Goal: Task Accomplishment & Management: Manage account settings

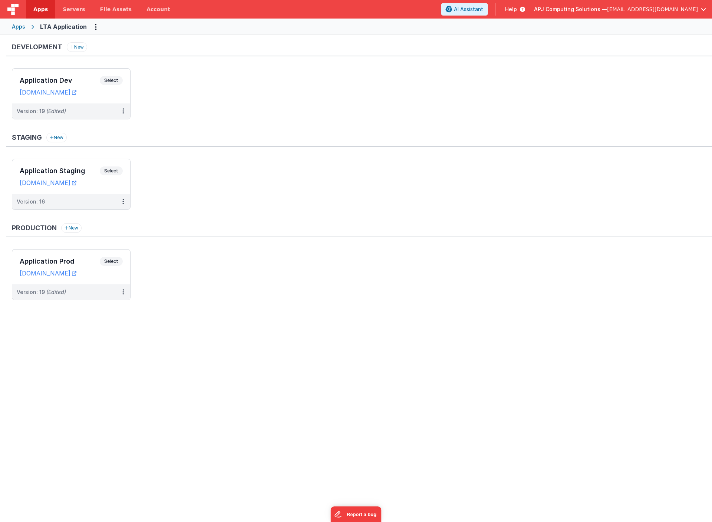
click at [20, 25] on div "Apps" at bounding box center [18, 26] width 13 height 7
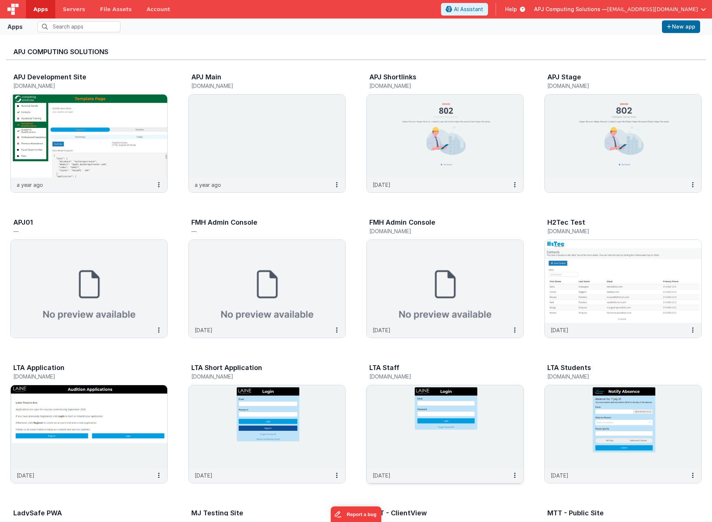
click at [425, 411] on img at bounding box center [445, 426] width 157 height 83
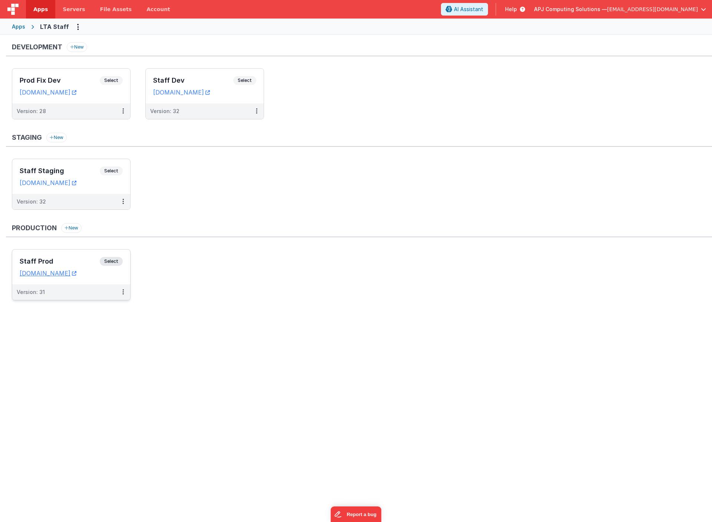
click at [110, 262] on span "Select" at bounding box center [111, 261] width 23 height 9
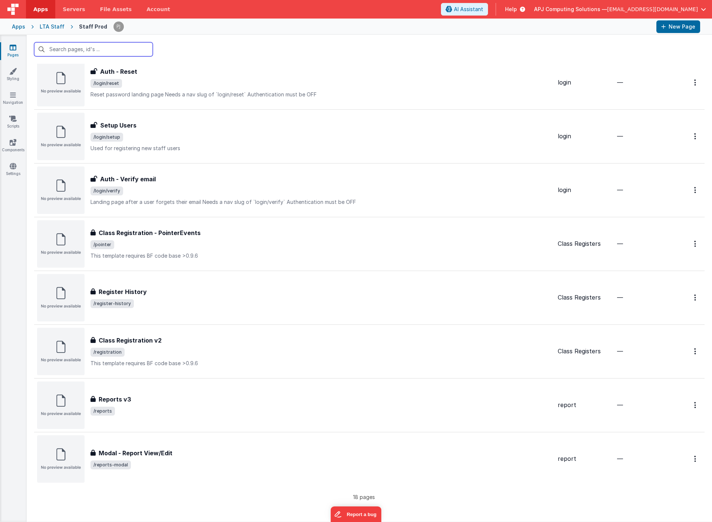
scroll to position [561, 0]
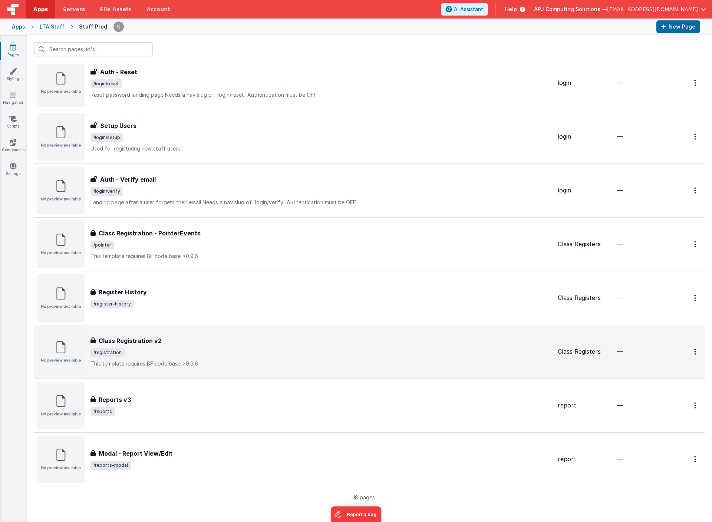
click at [122, 340] on h3 "Class Registration v2" at bounding box center [130, 340] width 63 height 9
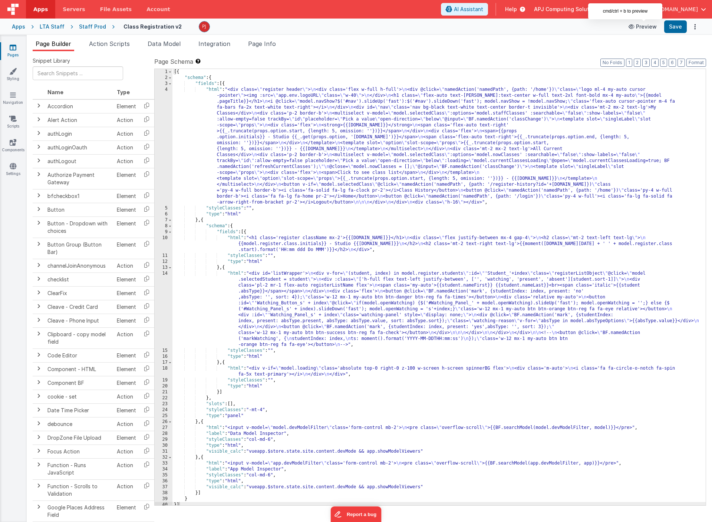
click at [646, 24] on button "Preview" at bounding box center [642, 27] width 37 height 12
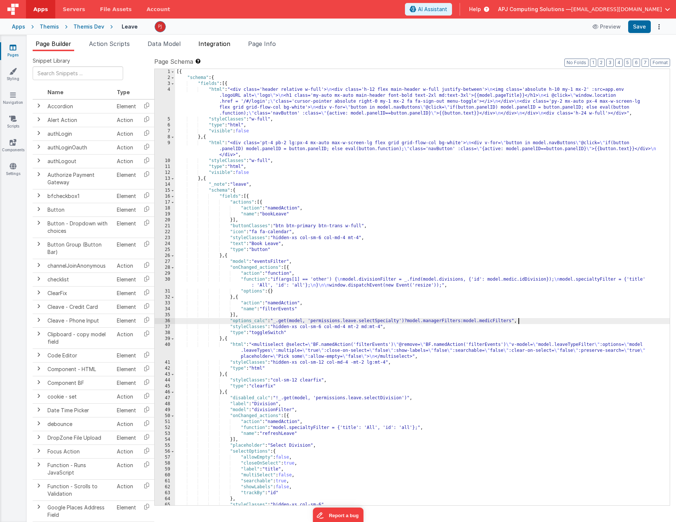
click at [208, 43] on span "Integration" at bounding box center [214, 43] width 32 height 7
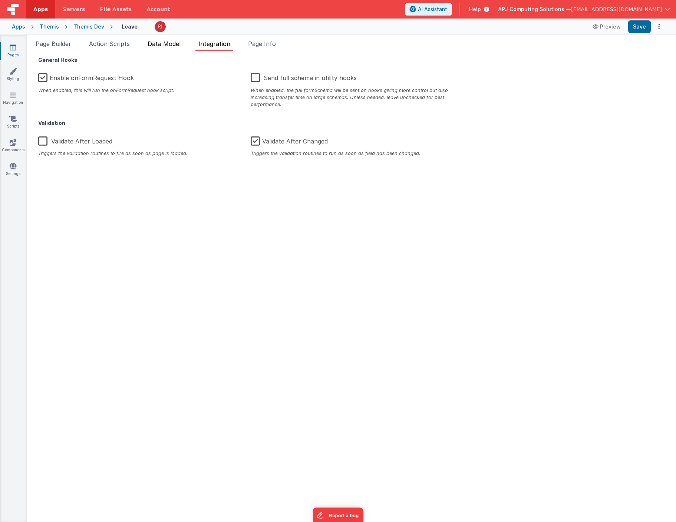
click at [167, 42] on span "Data Model" at bounding box center [164, 43] width 33 height 7
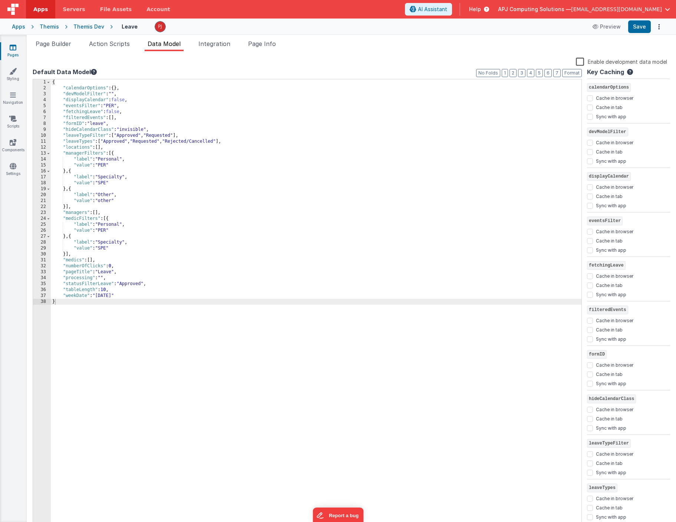
click at [201, 232] on div "{ "calendarOptions" : { } , "devModelFilter" : "" , "displayCalendar" : false ,…" at bounding box center [316, 309] width 531 height 461
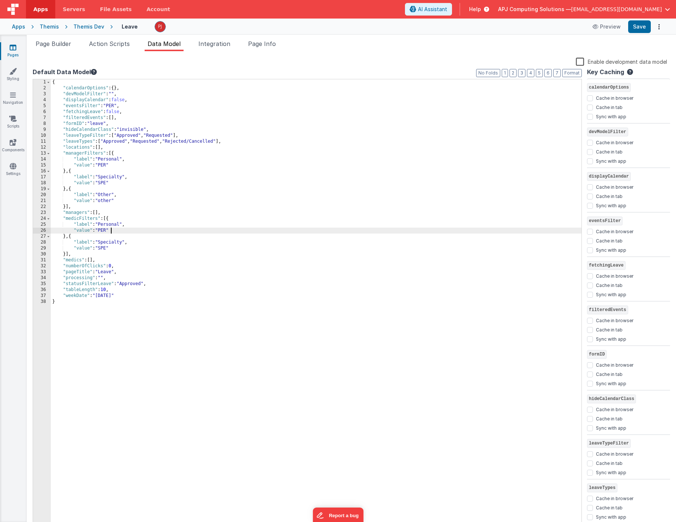
click at [174, 215] on div "{ "calendarOptions" : { } , "devModelFilter" : "" , "displayCalendar" : false ,…" at bounding box center [316, 309] width 531 height 461
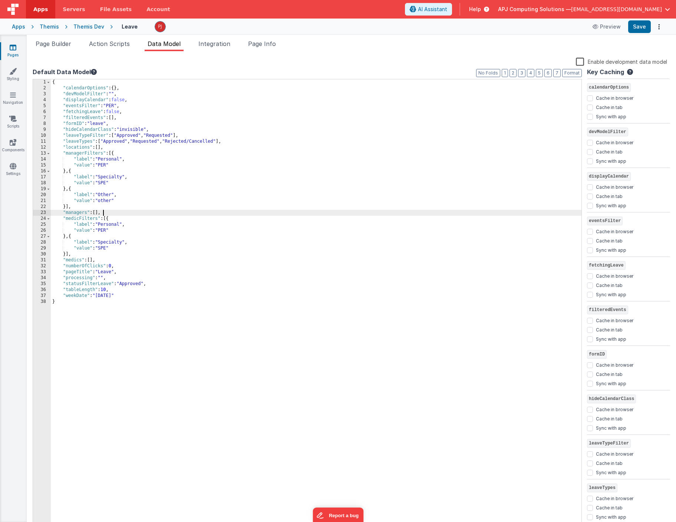
click at [168, 43] on span "Data Model" at bounding box center [164, 43] width 33 height 7
click at [581, 63] on label "Enable development data model" at bounding box center [621, 61] width 91 height 9
click at [0, 0] on input "Enable development data model" at bounding box center [0, 0] width 0 height 0
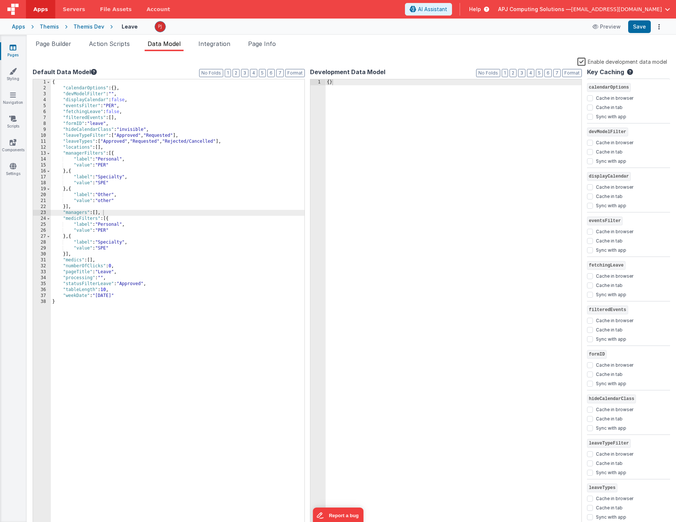
click at [581, 63] on label "Enable development data model" at bounding box center [622, 61] width 90 height 9
click at [0, 0] on input "Enable development data model" at bounding box center [0, 0] width 0 height 0
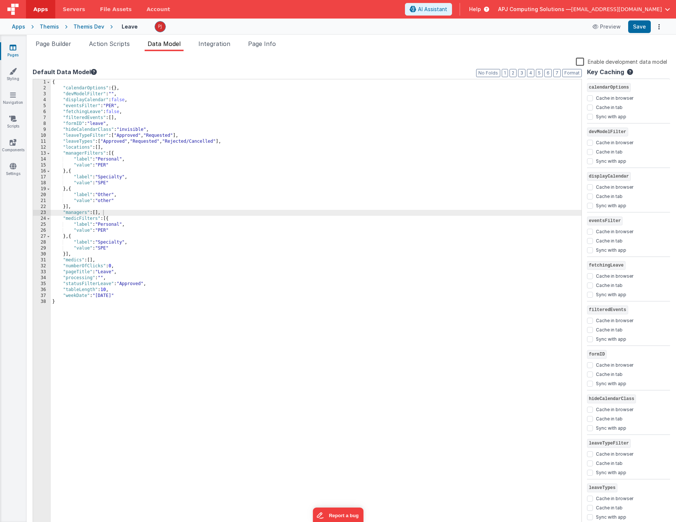
click at [88, 26] on div "Themis Dev" at bounding box center [88, 26] width 31 height 7
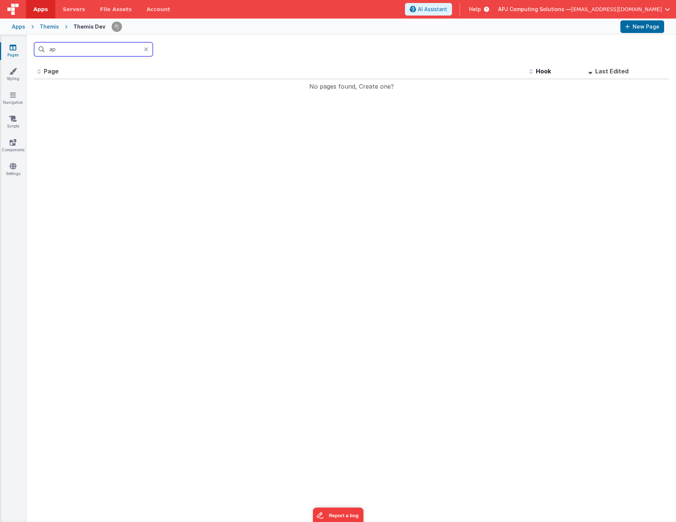
type input "a"
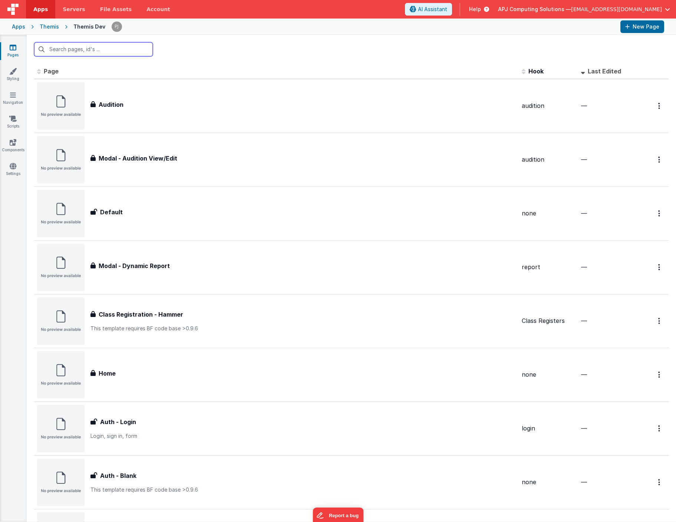
click at [71, 50] on input "text" at bounding box center [93, 49] width 119 height 14
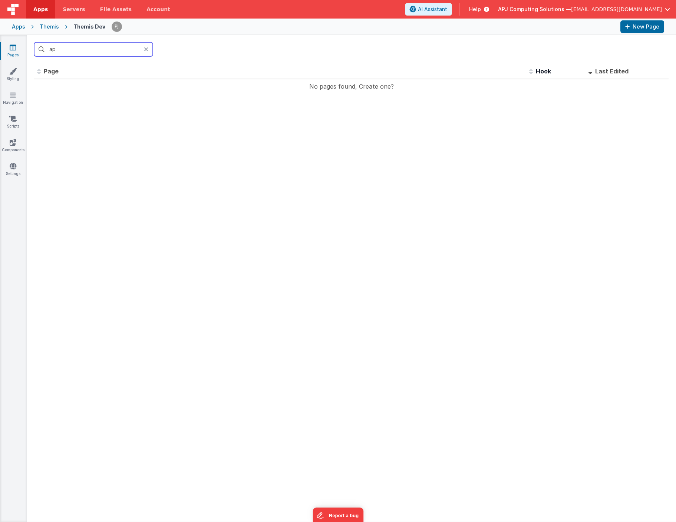
type input "a"
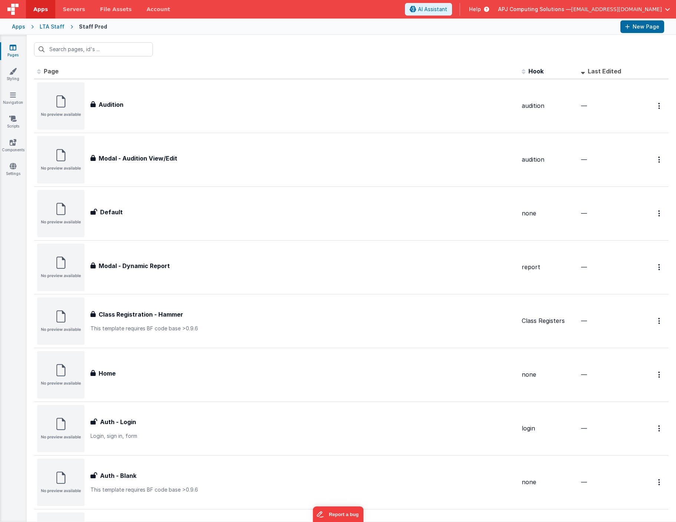
click at [18, 27] on div "Apps" at bounding box center [18, 26] width 13 height 7
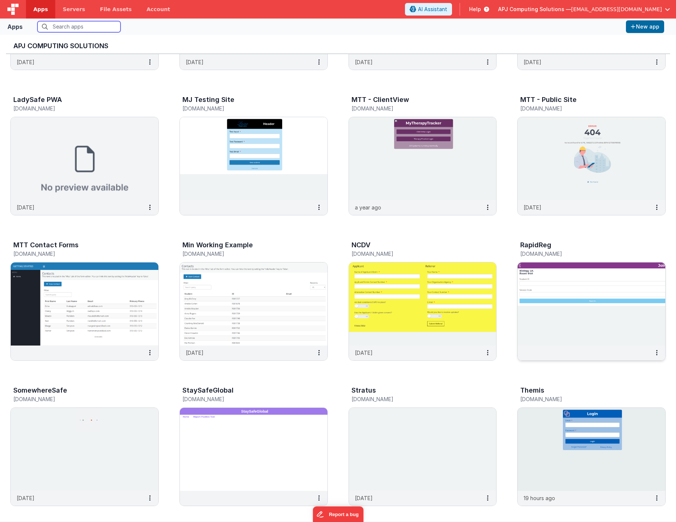
scroll to position [407, 0]
click at [550, 438] on img at bounding box center [592, 449] width 148 height 83
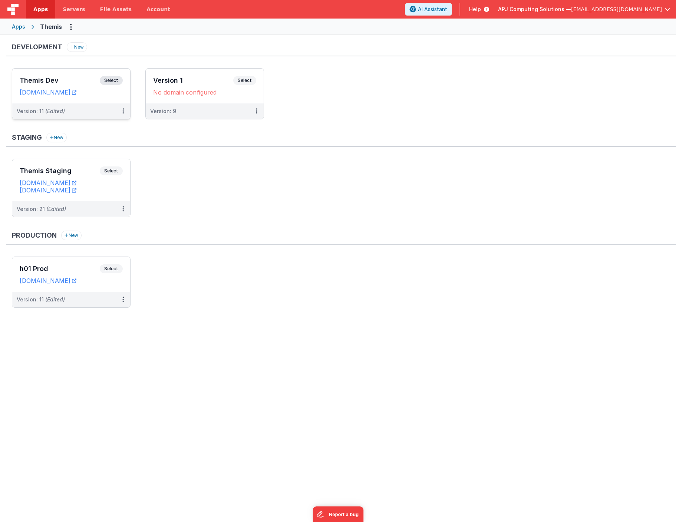
click at [106, 81] on span "Select" at bounding box center [111, 80] width 23 height 9
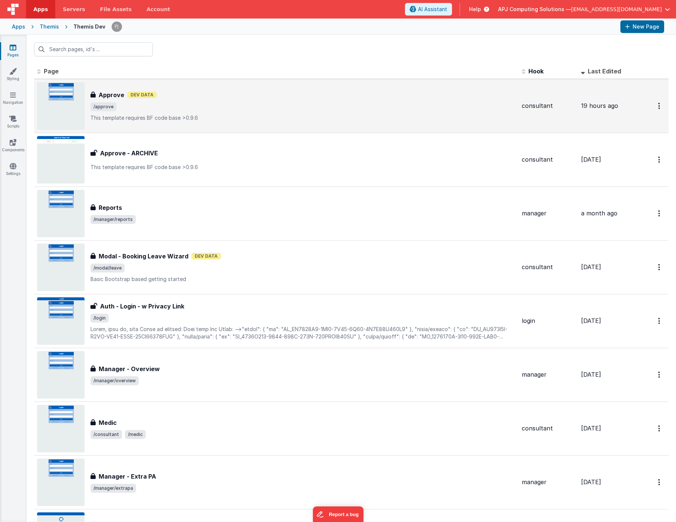
click at [60, 105] on img at bounding box center [60, 105] width 47 height 47
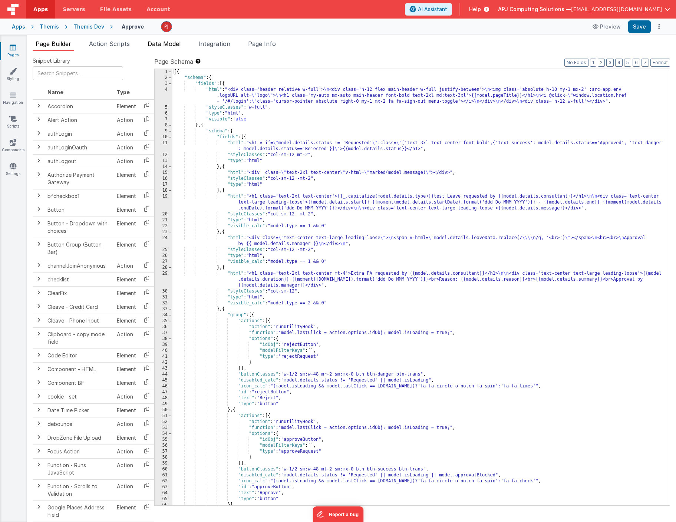
click at [172, 40] on span "Data Model" at bounding box center [164, 43] width 33 height 7
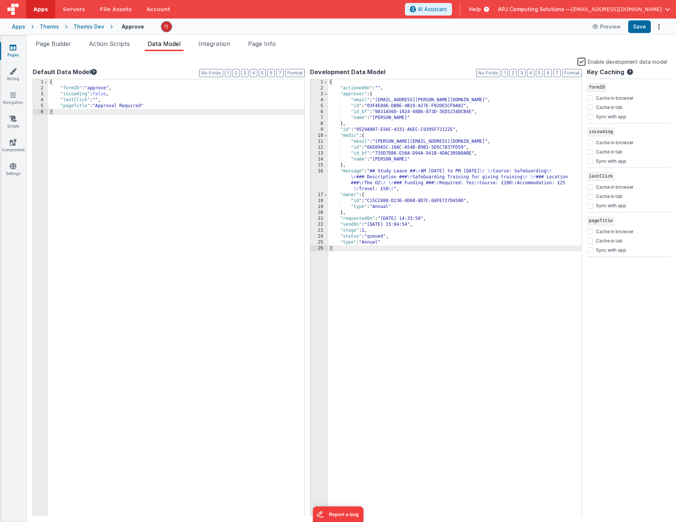
click at [582, 62] on label "Enable development data model" at bounding box center [622, 61] width 90 height 9
click at [0, 0] on input "Enable development data model" at bounding box center [0, 0] width 0 height 0
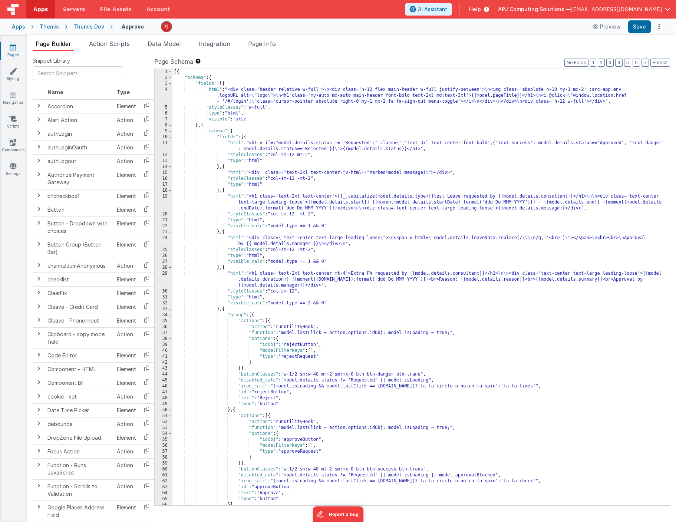
click at [85, 25] on div "Themis Dev" at bounding box center [88, 26] width 31 height 7
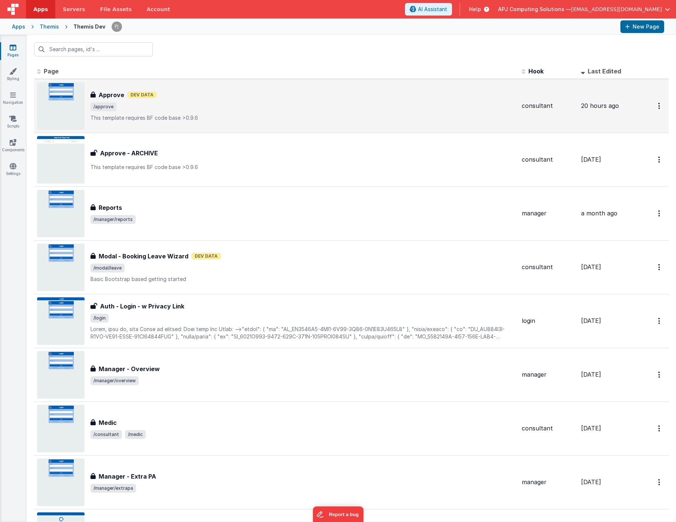
click at [55, 108] on img at bounding box center [60, 105] width 47 height 47
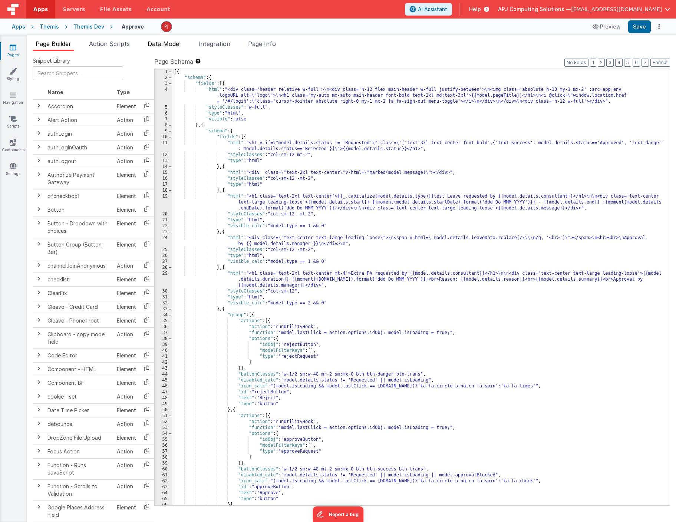
click at [166, 45] on span "Data Model" at bounding box center [164, 43] width 33 height 7
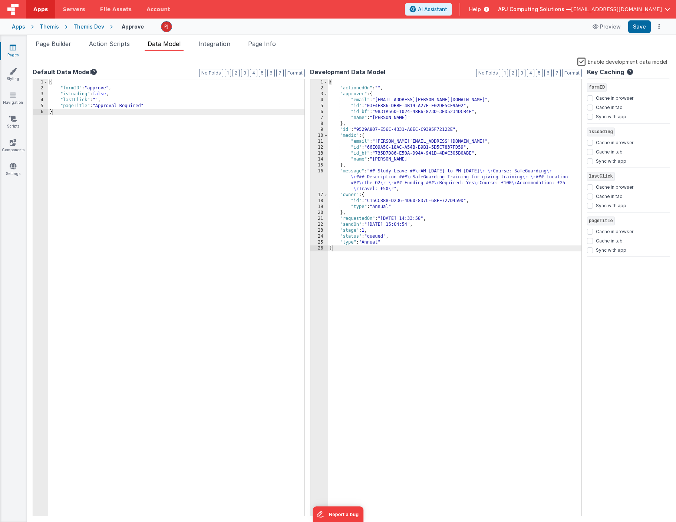
click at [583, 61] on label "Enable development data model" at bounding box center [622, 61] width 90 height 9
click at [0, 0] on input "Enable development data model" at bounding box center [0, 0] width 0 height 0
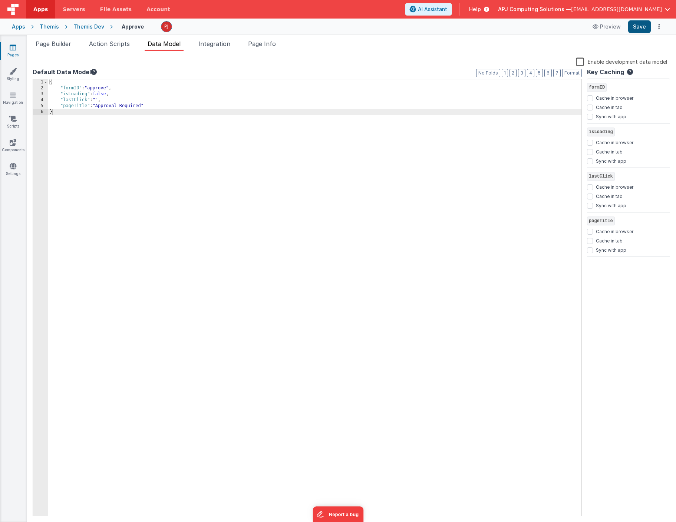
click at [638, 27] on button "Save" at bounding box center [639, 26] width 23 height 13
click at [57, 44] on span "Page Builder" at bounding box center [54, 43] width 36 height 7
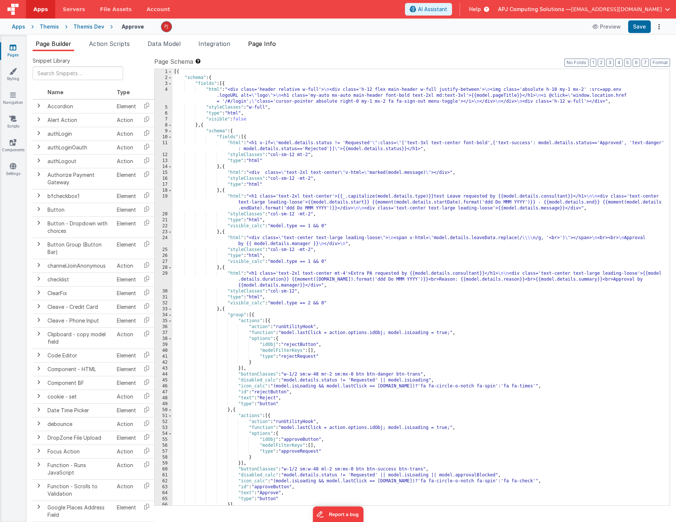
click at [262, 43] on span "Page Info" at bounding box center [262, 43] width 28 height 7
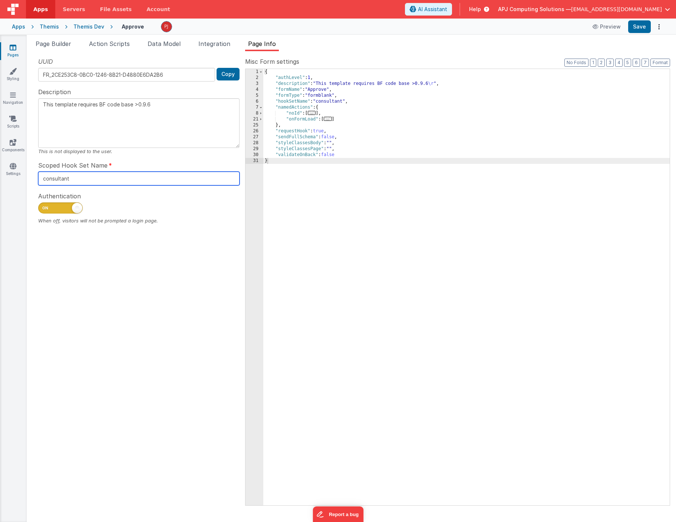
click at [59, 180] on input "consultant" at bounding box center [138, 179] width 201 height 14
type textarea "This template requires BF code base >0.9.6"
type input "A"
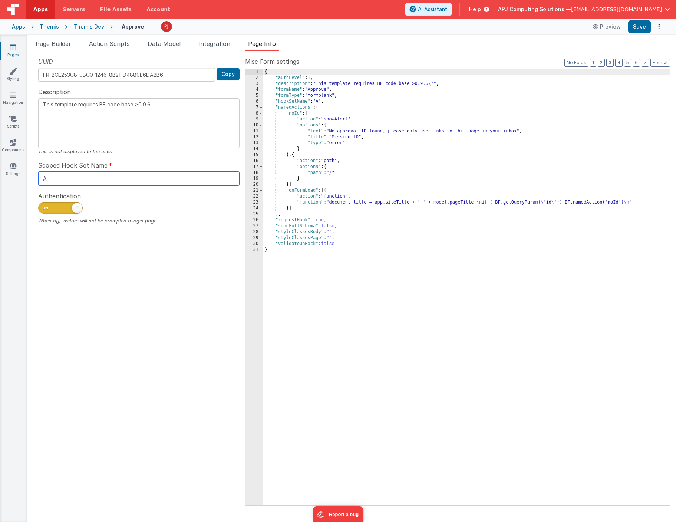
type textarea "This template requires BF code base >0.9.6"
type input "Ap"
type textarea "This template requires BF code base >0.9.6"
type input "App"
type textarea "This template requires BF code base >0.9.6"
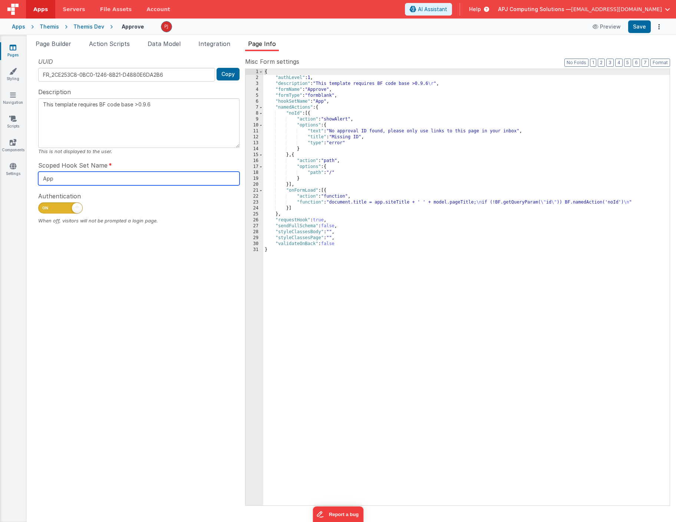
type input "Appr"
type textarea "This template requires BF code base >0.9.6"
type input "Appro"
type textarea "This template requires BF code base >0.9.6"
type input "Approv"
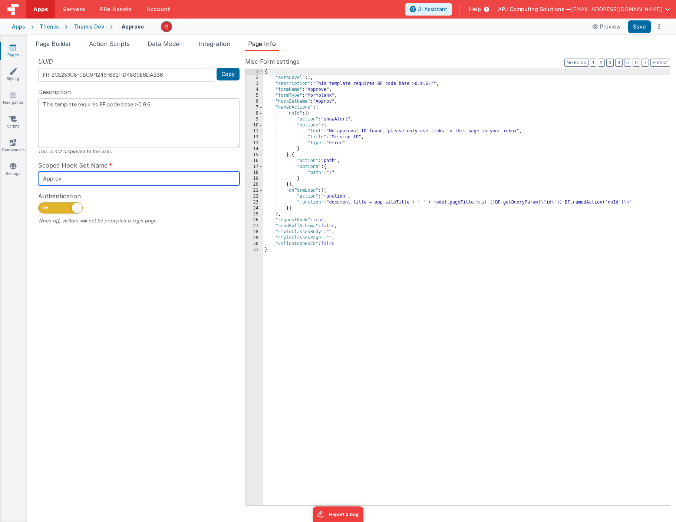
type textarea "This template requires BF code base >0.9.6"
type input "Approva"
type textarea "This template requires BF code base >0.9.6"
type input "Approval"
click at [639, 27] on button "Save" at bounding box center [639, 26] width 23 height 13
